Goal: Task Accomplishment & Management: Manage account settings

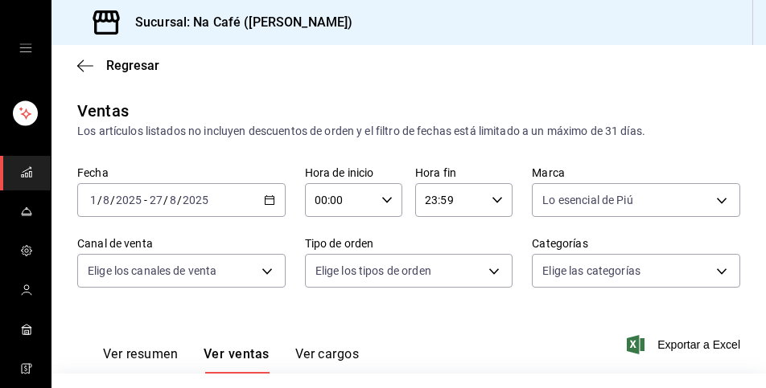
scroll to position [402, 0]
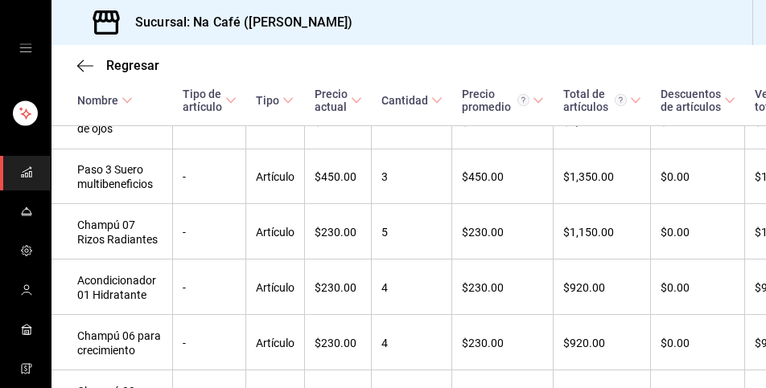
click at [391, 51] on div "Regresar" at bounding box center [408, 65] width 714 height 41
click at [397, 68] on div "Regresar" at bounding box center [408, 65] width 714 height 41
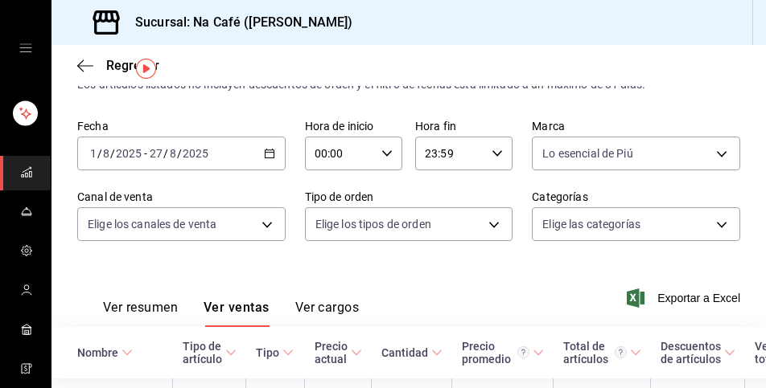
scroll to position [42, 0]
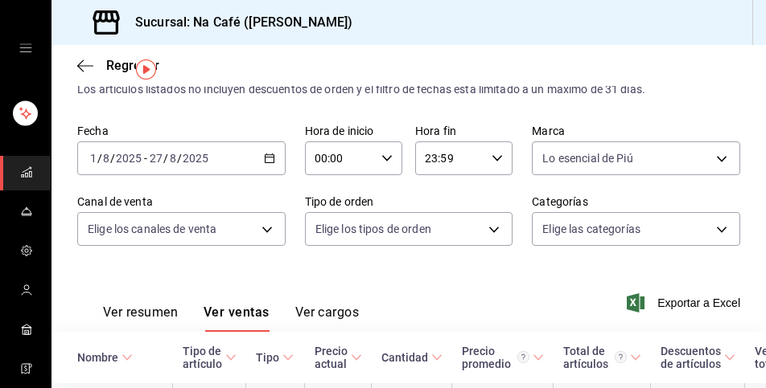
click at [174, 314] on font "Ver resumen" at bounding box center [140, 312] width 75 height 15
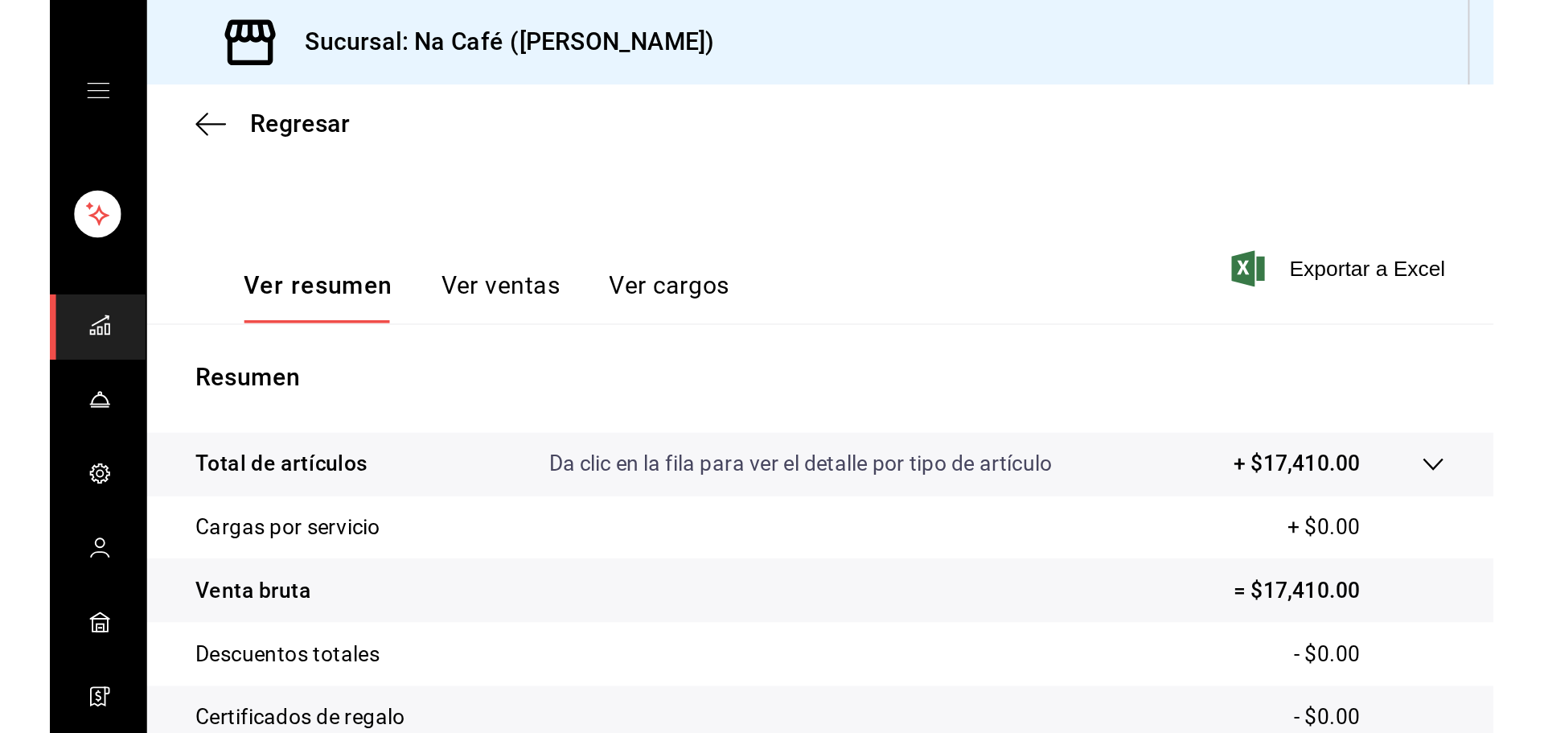
scroll to position [39, 0]
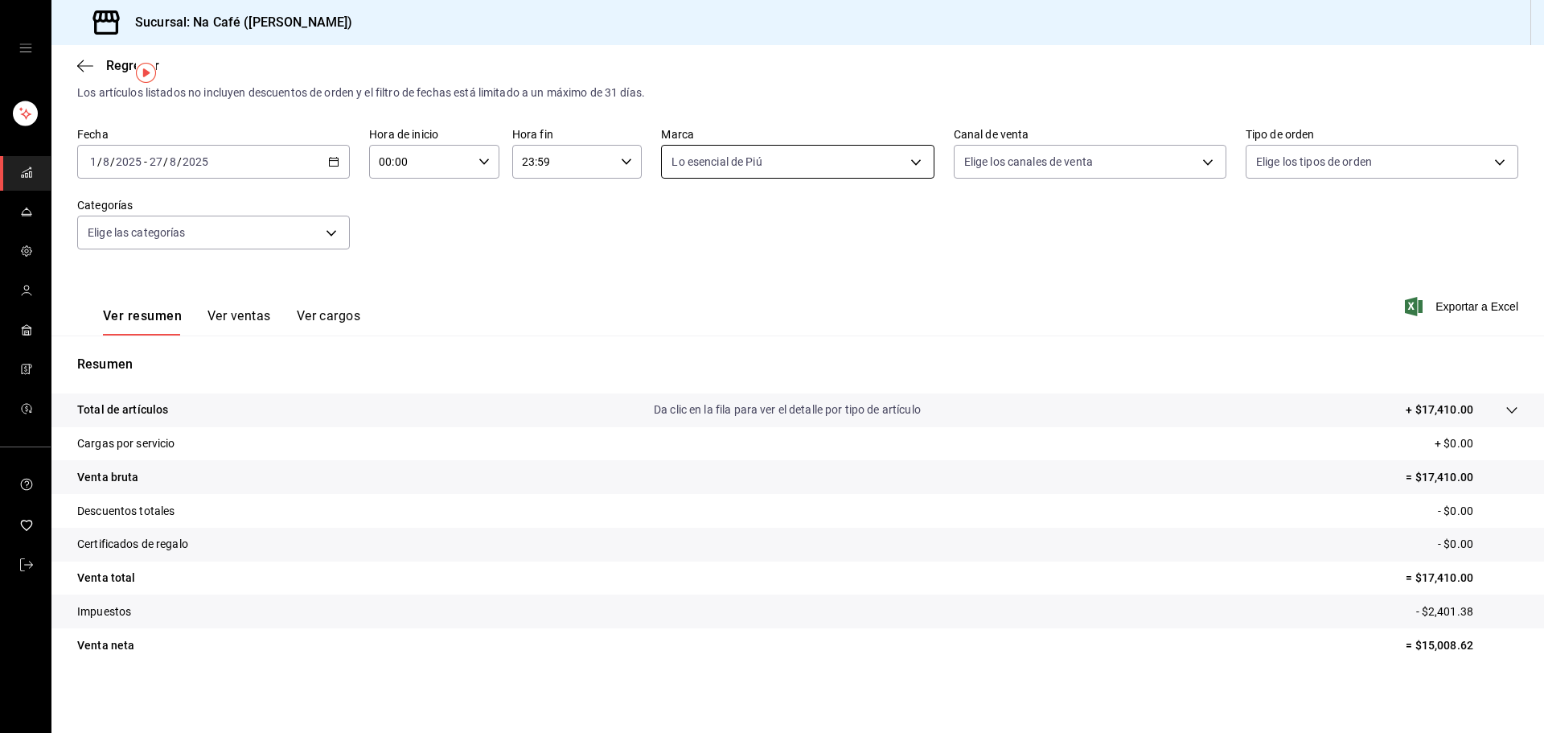
click at [765, 166] on body "Sucursal: Na Café ([PERSON_NAME]) Regresar Ventas Los artículos listados no inc…" at bounding box center [772, 366] width 1544 height 733
click at [744, 214] on div "Ver todos" at bounding box center [708, 222] width 83 height 35
type input "47c215c2-fcab-4eae-87e6-fc2b81f22ec3,a272d3d9-eb3c-419b-9379-c2c0032a49e6,b248e…"
checkbox input "true"
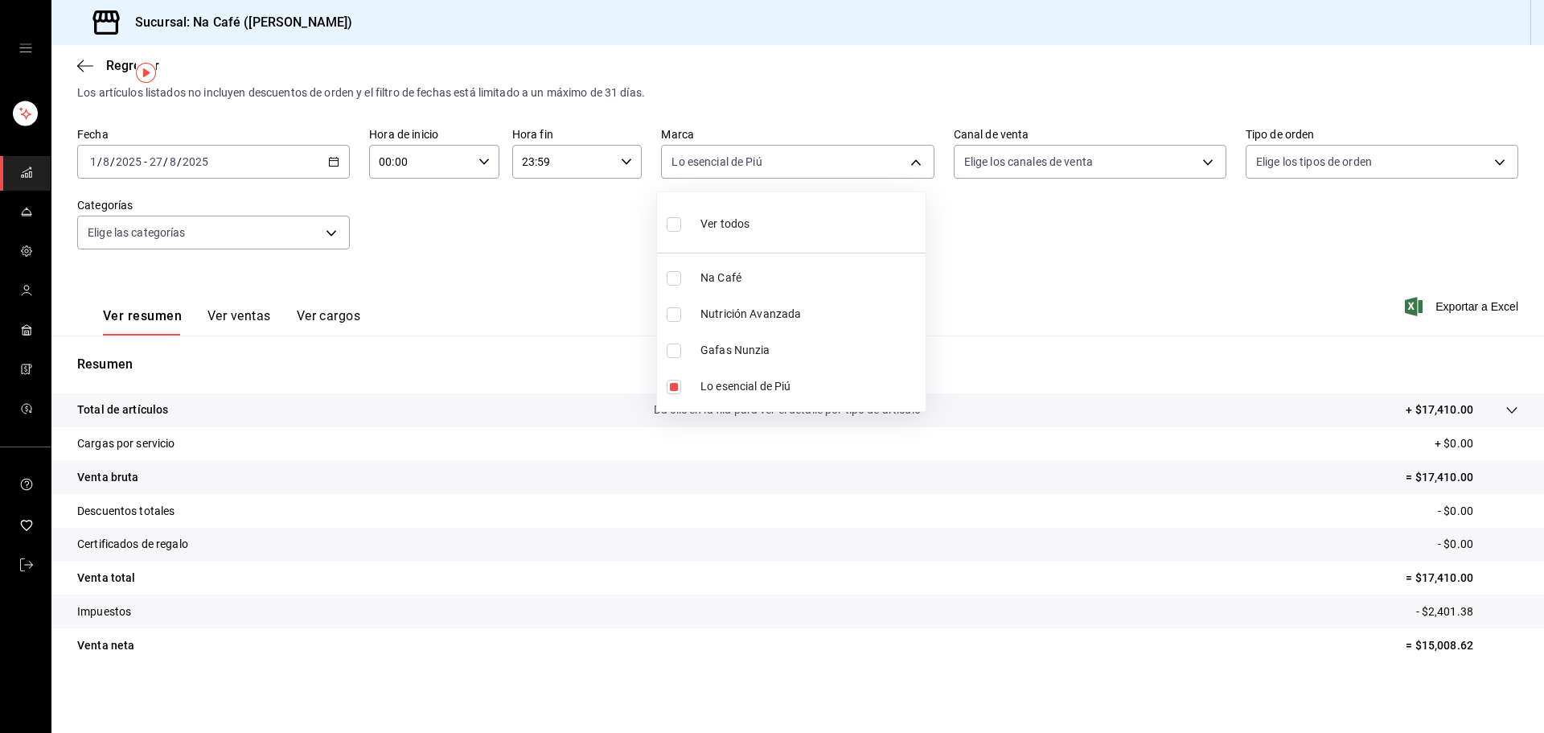
checkbox input "true"
click at [675, 282] on input "checkbox" at bounding box center [674, 278] width 14 height 14
checkbox input "false"
type input "a272d3d9-eb3c-419b-9379-c2c0032a49e6,b248e77d-450b-4ce5-8280-b42eeabf785d,74077…"
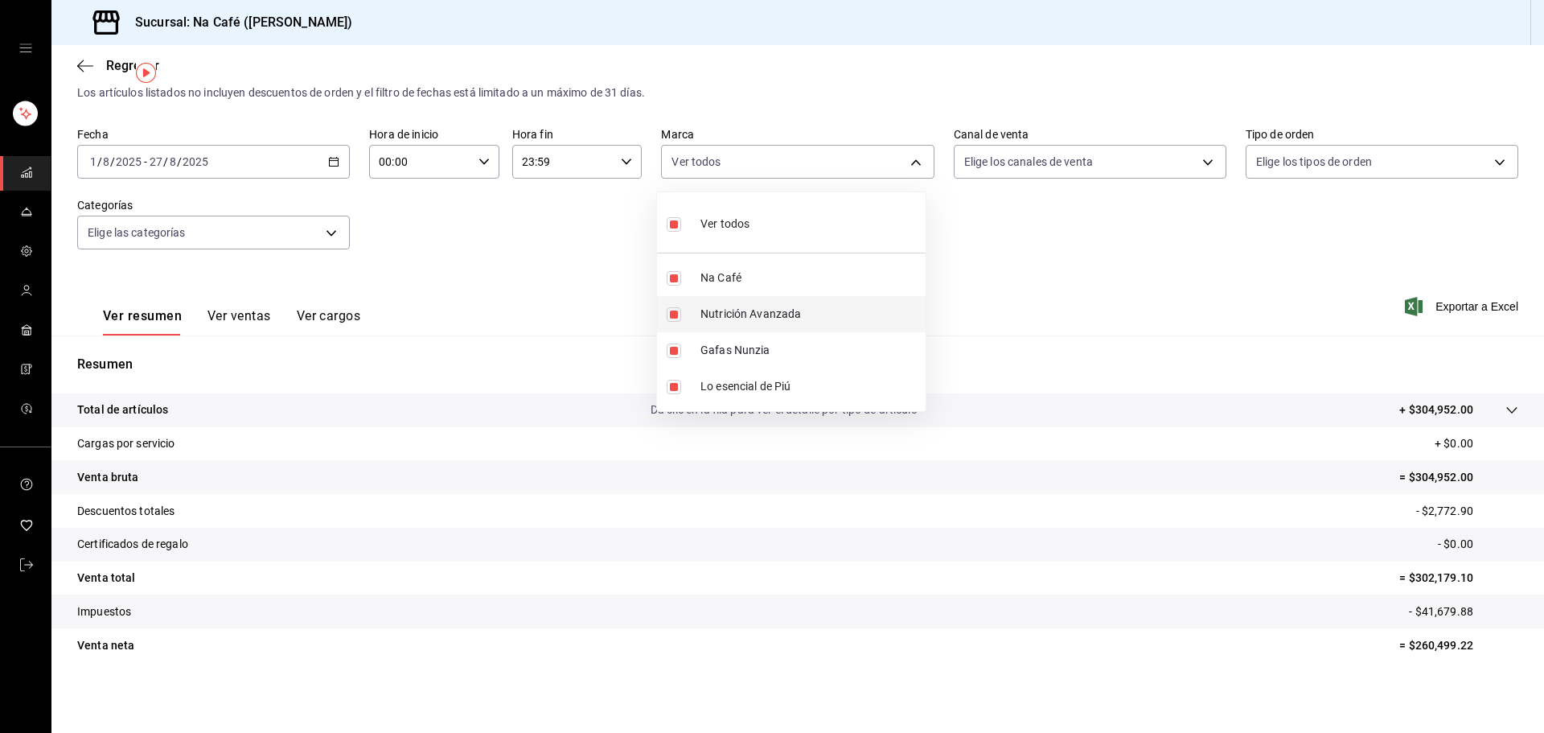
checkbox input "false"
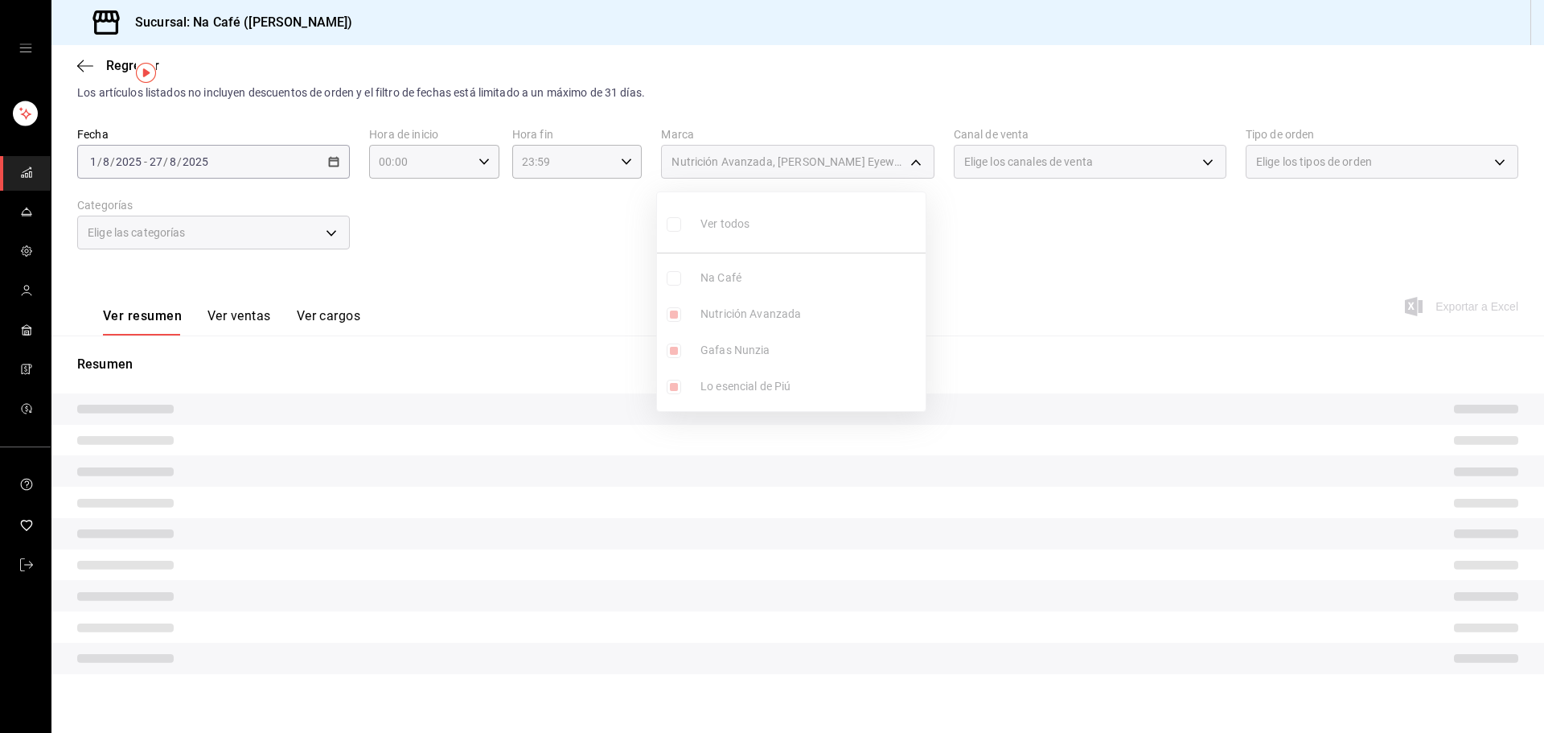
click at [677, 313] on ul "Ver todos Na Café Nutrición Avanzada Gafas [PERSON_NAME] Lo esencial de Piú" at bounding box center [791, 301] width 269 height 219
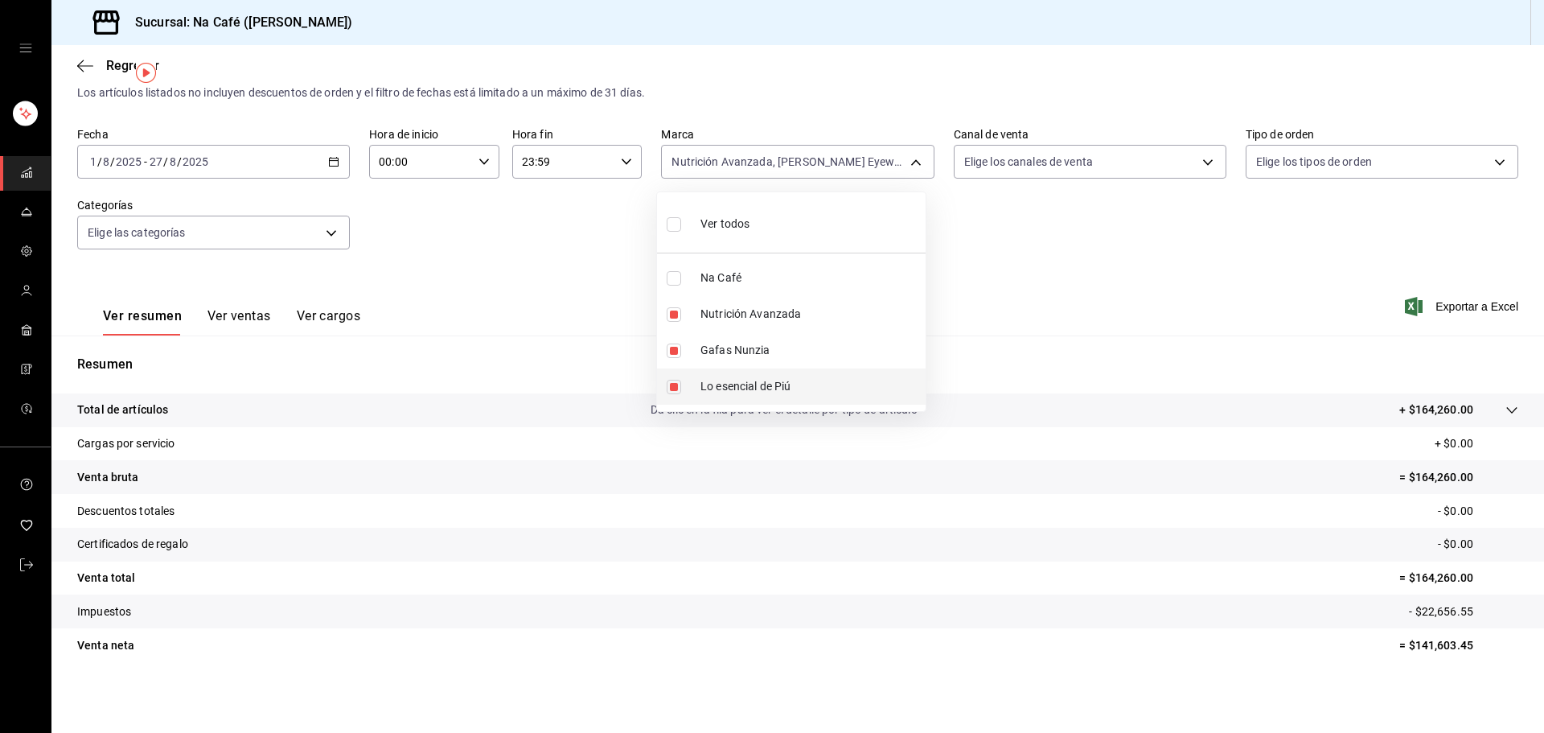
drag, startPoint x: 673, startPoint y: 398, endPoint x: 672, endPoint y: 388, distance: 9.7
click at [672, 388] on li "Lo esencial de Piú" at bounding box center [791, 386] width 269 height 36
type input "a272d3d9-eb3c-419b-9379-c2c0032a49e6,b248e77d-450b-4ce5-8280-b42eeabf785d"
checkbox input "false"
click at [673, 349] on input "checkbox" at bounding box center [674, 350] width 14 height 14
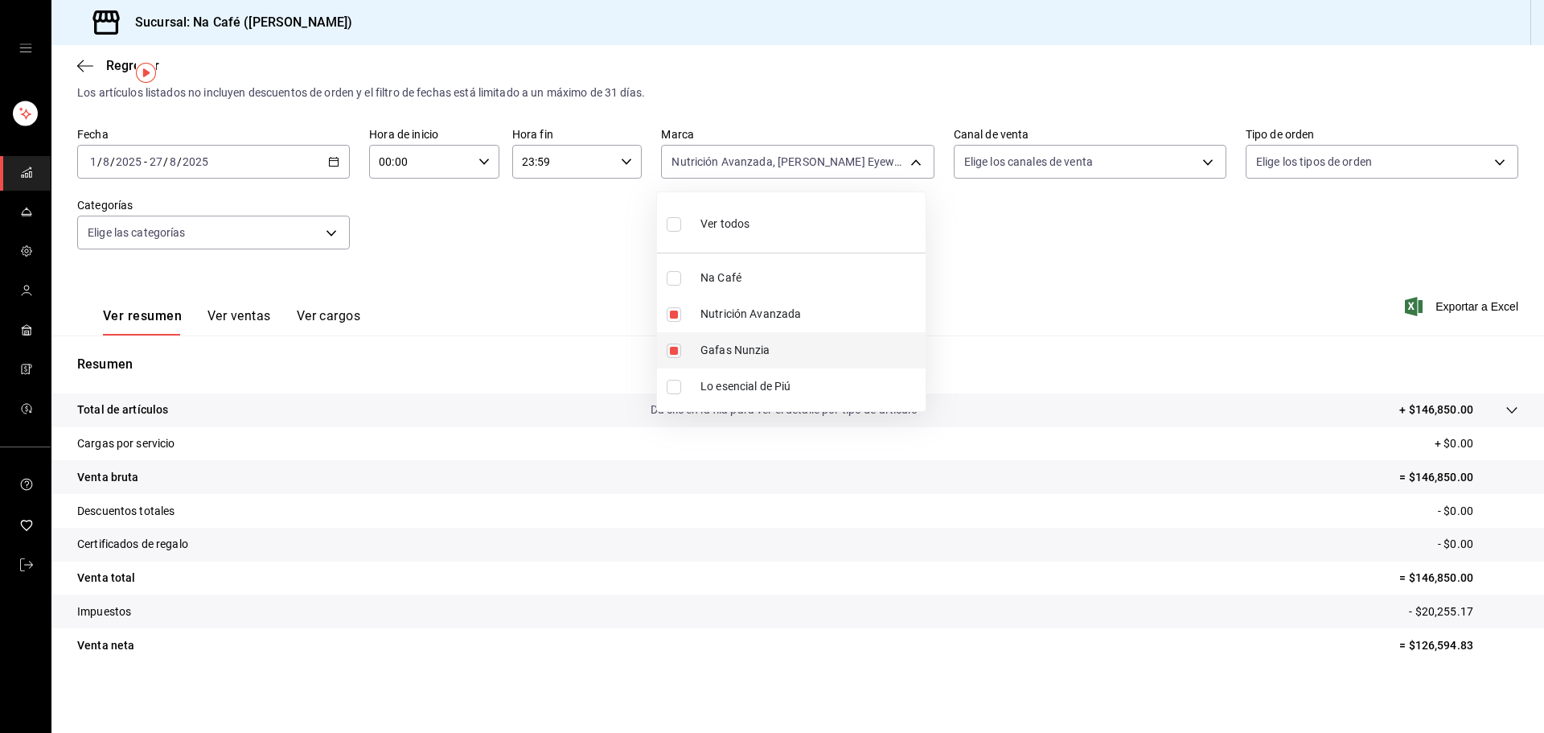
checkbox input "false"
type input "a272d3d9-eb3c-419b-9379-c2c0032a49e6"
click at [672, 306] on li "Nutrición Avanzada" at bounding box center [791, 314] width 269 height 36
checkbox input "false"
click at [670, 352] on input "checkbox" at bounding box center [674, 350] width 14 height 14
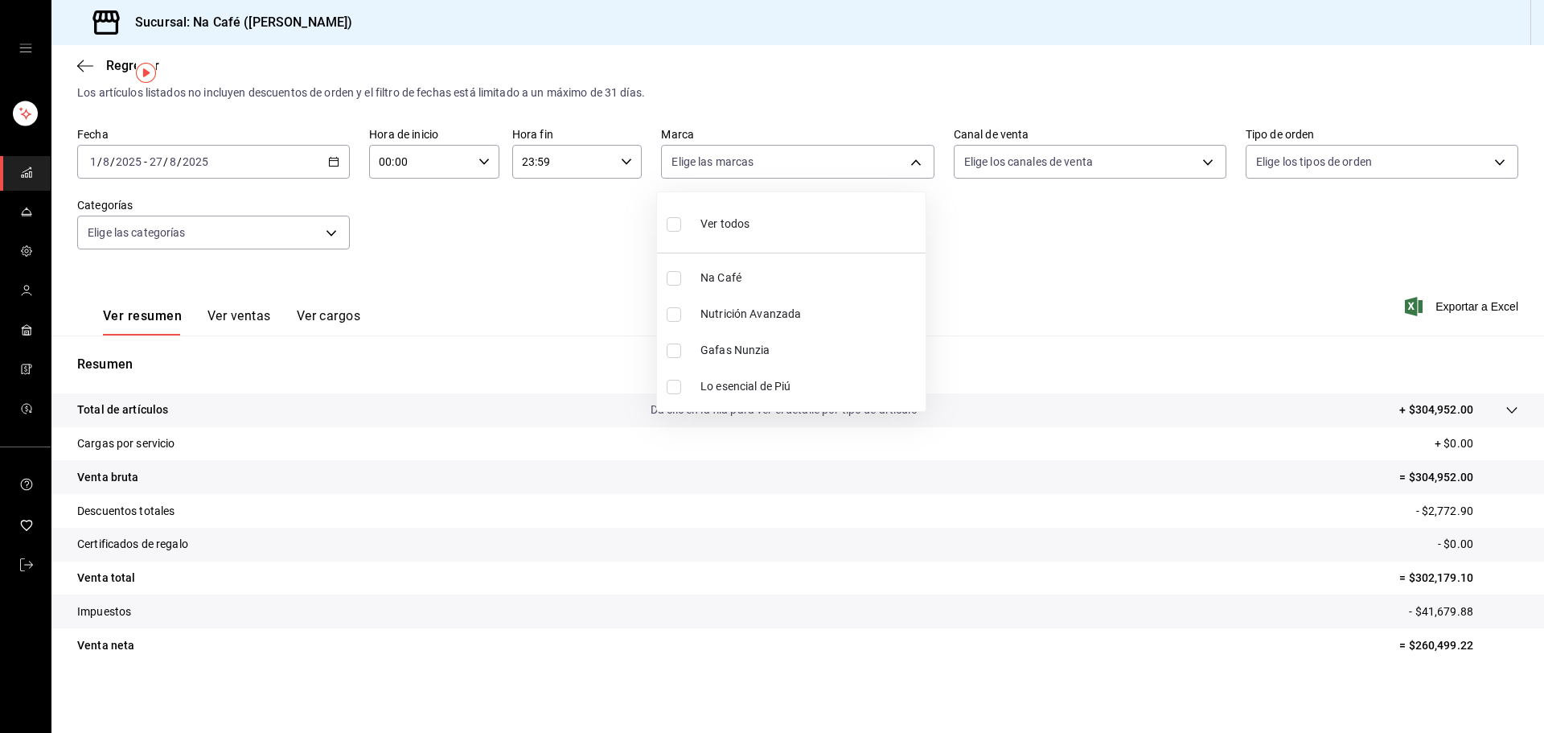
checkbox input "true"
type input "b248e77d-450b-4ce5-8280-b42eeabf785d"
click at [520, 225] on div at bounding box center [772, 366] width 1544 height 733
click at [89, 64] on icon "button" at bounding box center [85, 66] width 16 height 14
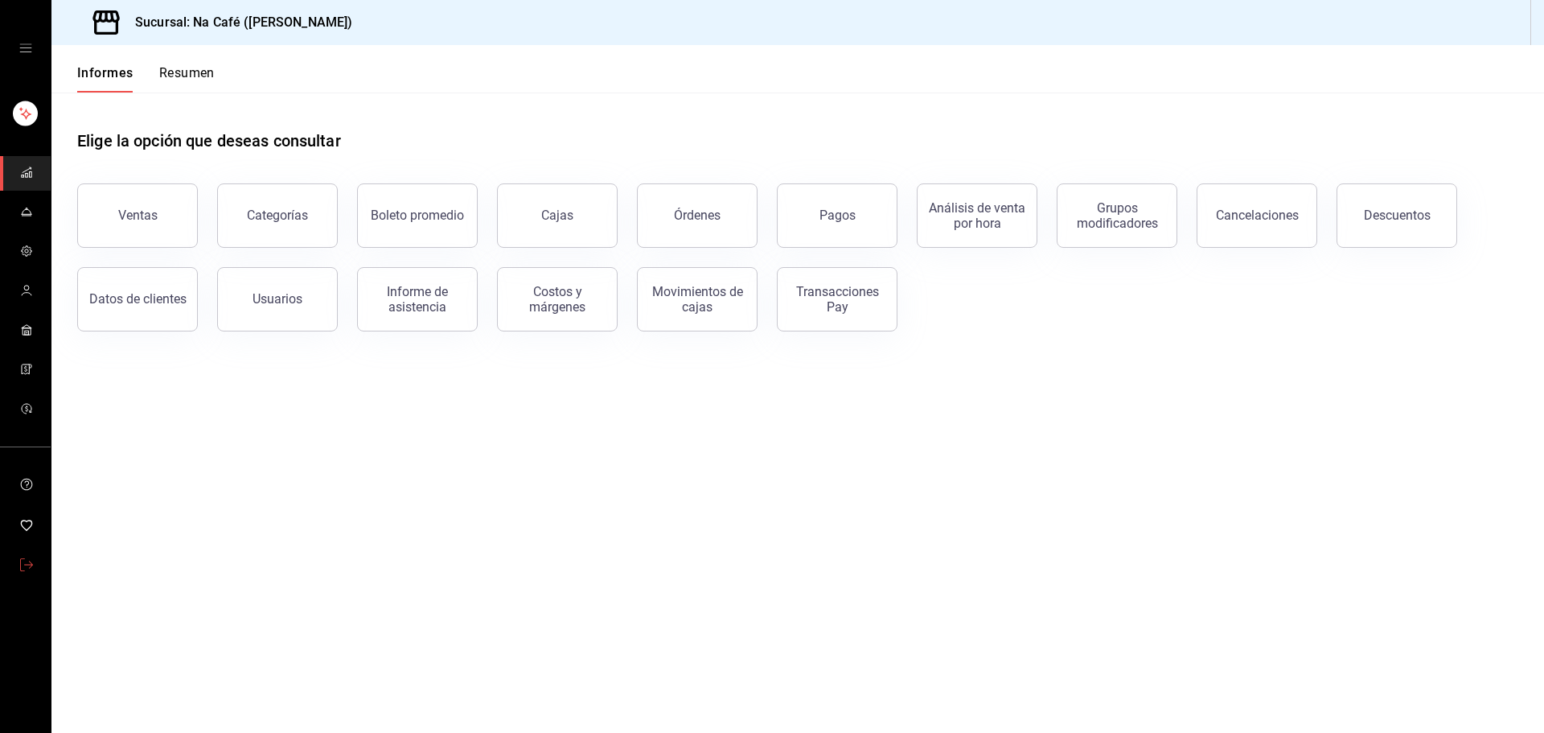
click at [20, 388] on icon "carpetas de buzón" at bounding box center [26, 564] width 13 height 13
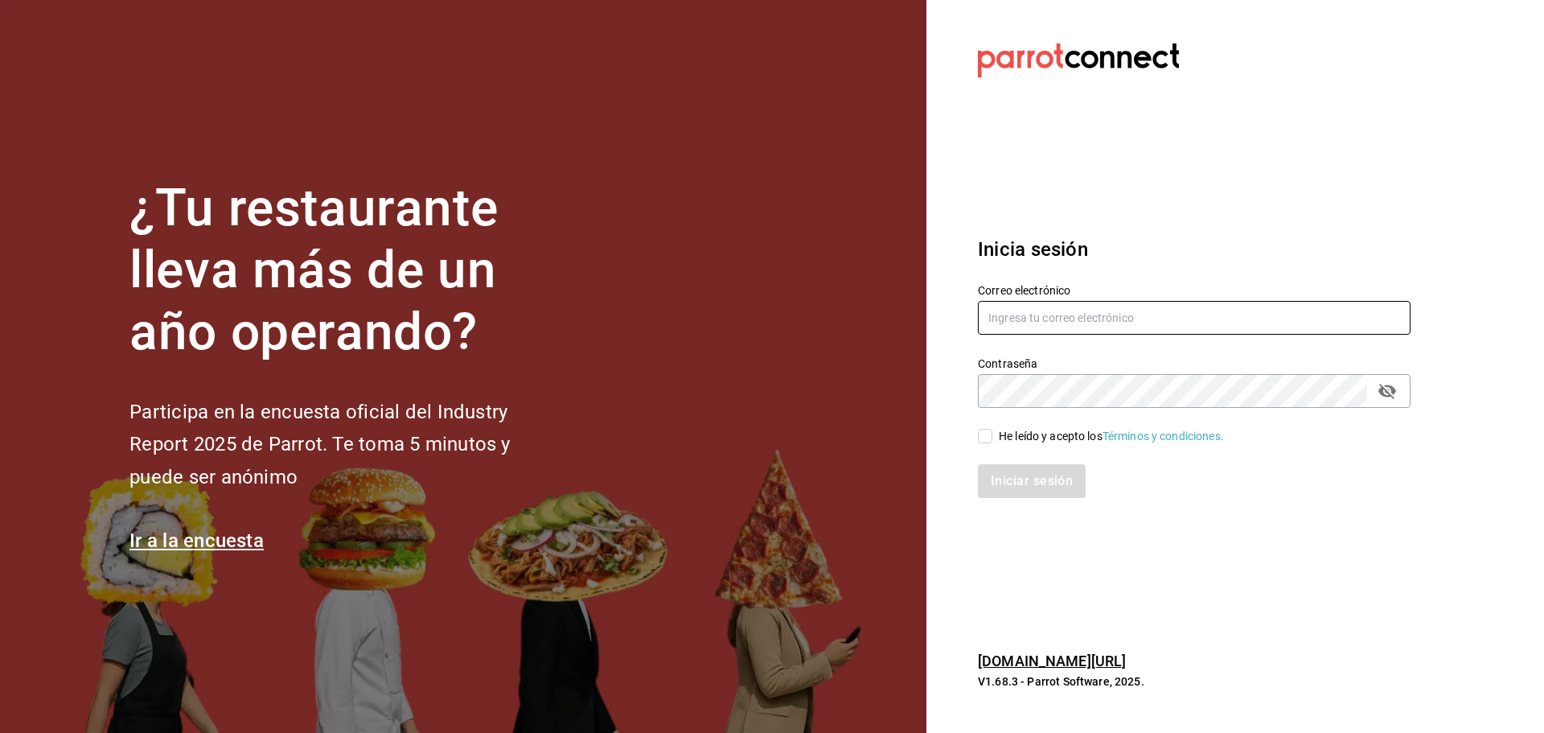
type input "[EMAIL_ADDRESS][DOMAIN_NAME]"
